Goal: Information Seeking & Learning: Check status

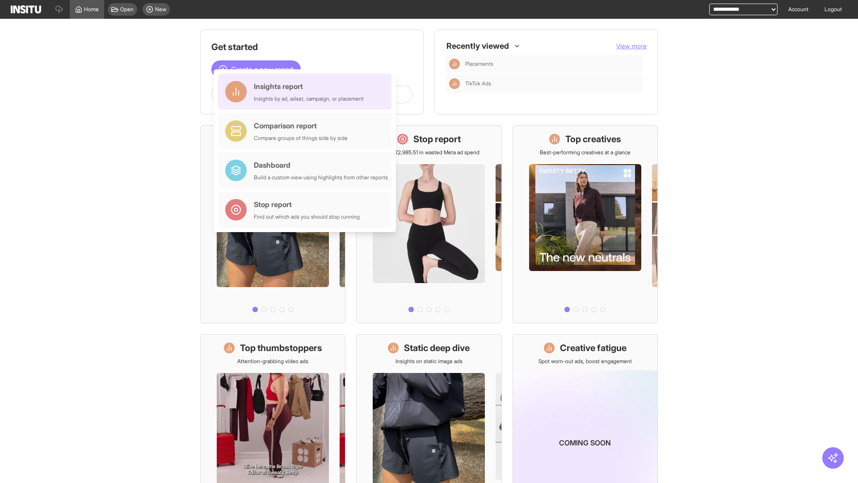
click at [307, 92] on div "Insights report Insights by ad, adset, campaign, or placement" at bounding box center [309, 91] width 110 height 21
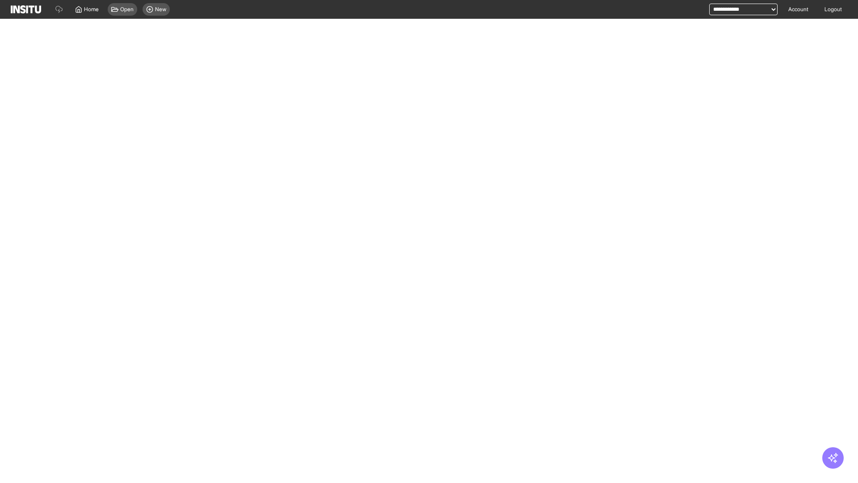
select select "**"
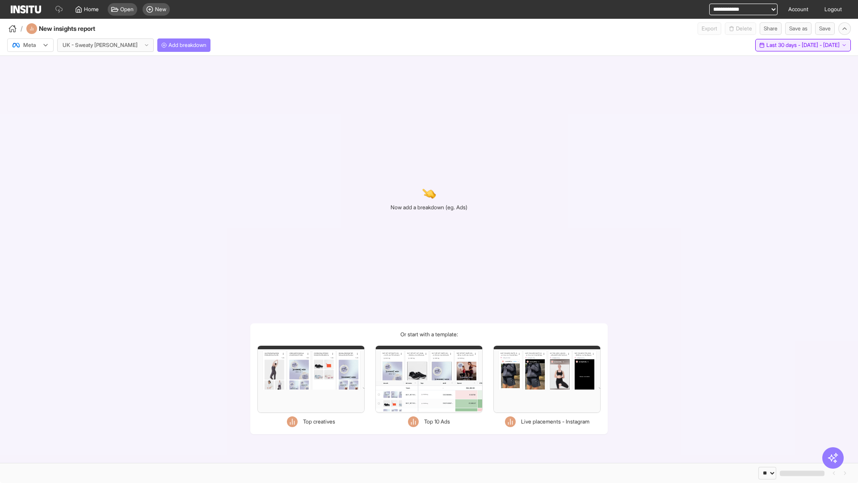
click at [784, 45] on span "Last 30 days - [DATE] - [DATE]" at bounding box center [803, 45] width 73 height 7
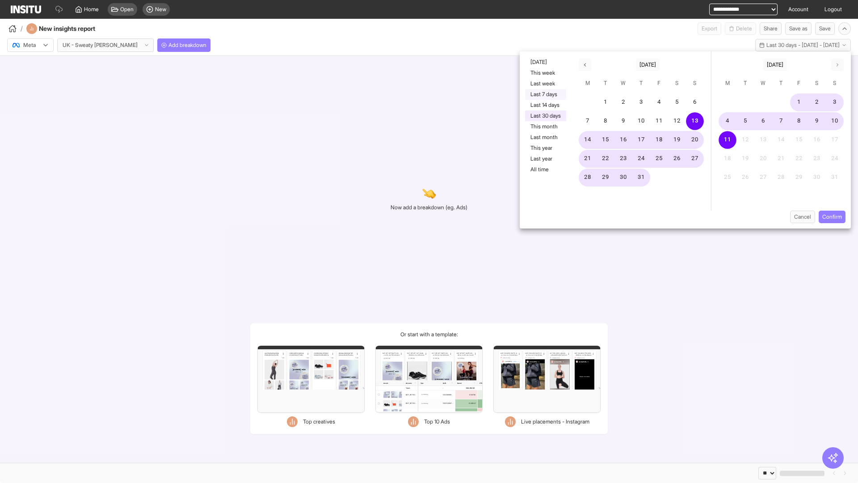
click at [545, 94] on button "Last 7 days" at bounding box center [545, 94] width 41 height 11
